Goal: Check status: Check status

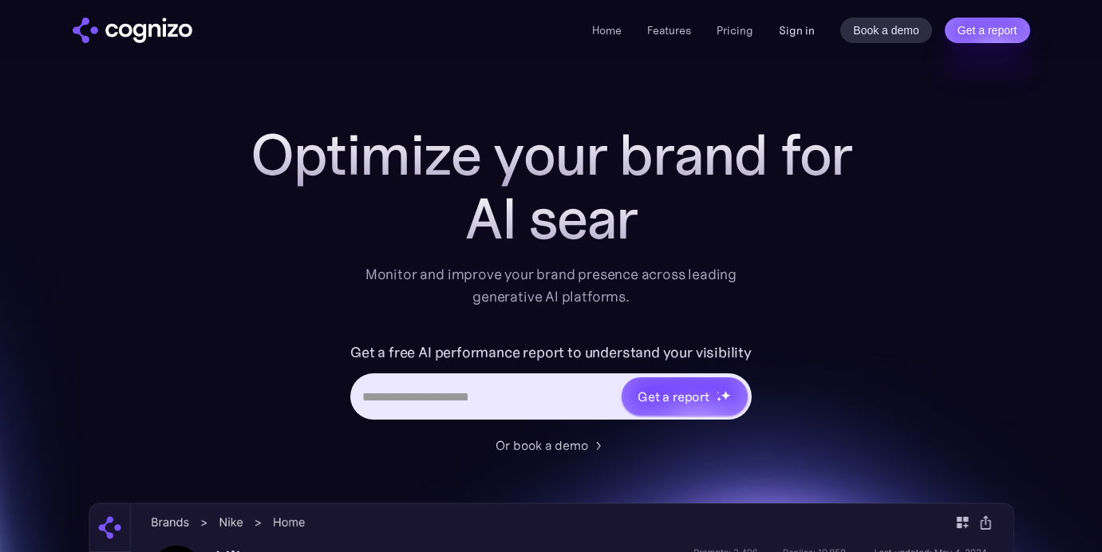
click at [797, 34] on link "Sign in" at bounding box center [797, 30] width 36 height 19
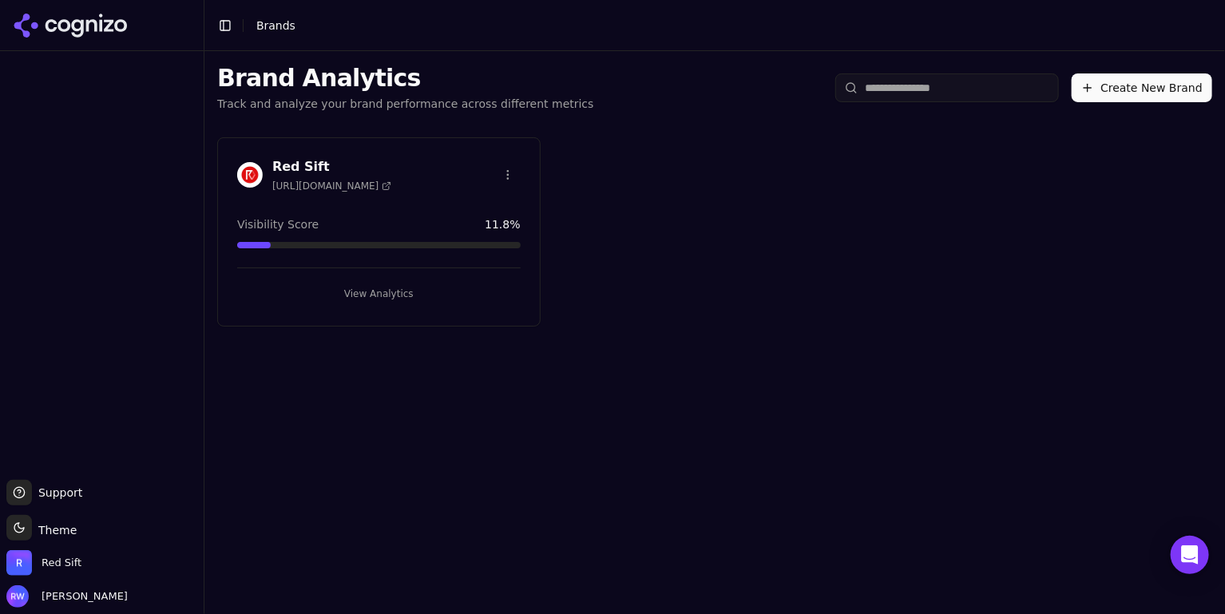
click at [365, 298] on button "View Analytics" at bounding box center [378, 294] width 283 height 26
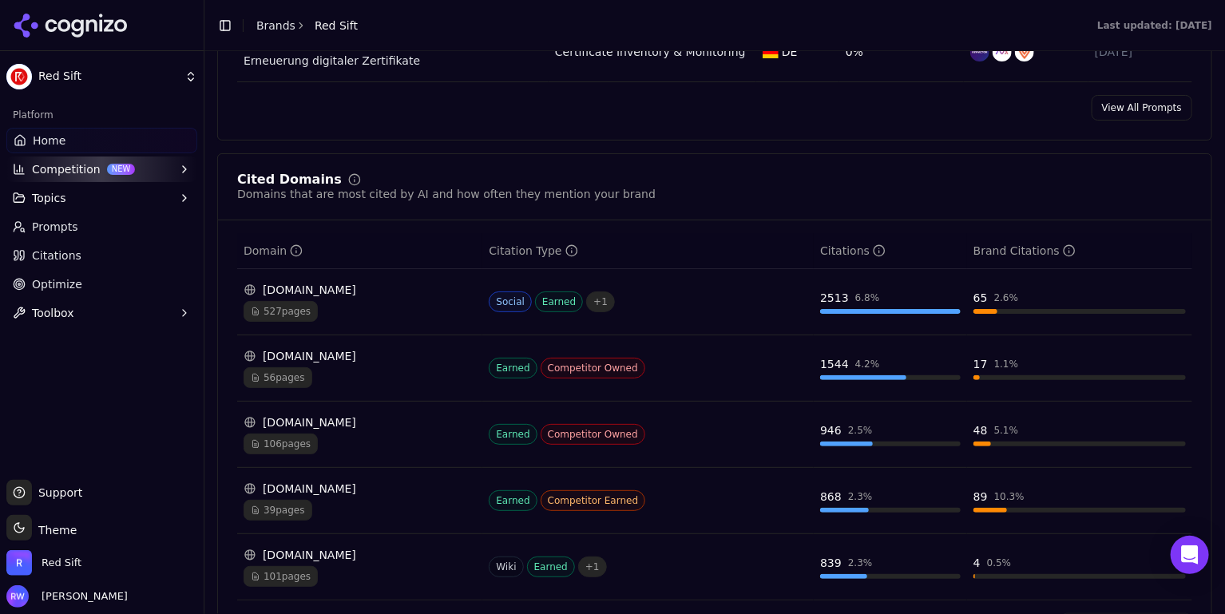
scroll to position [1491, 0]
